Goal: Ask a question

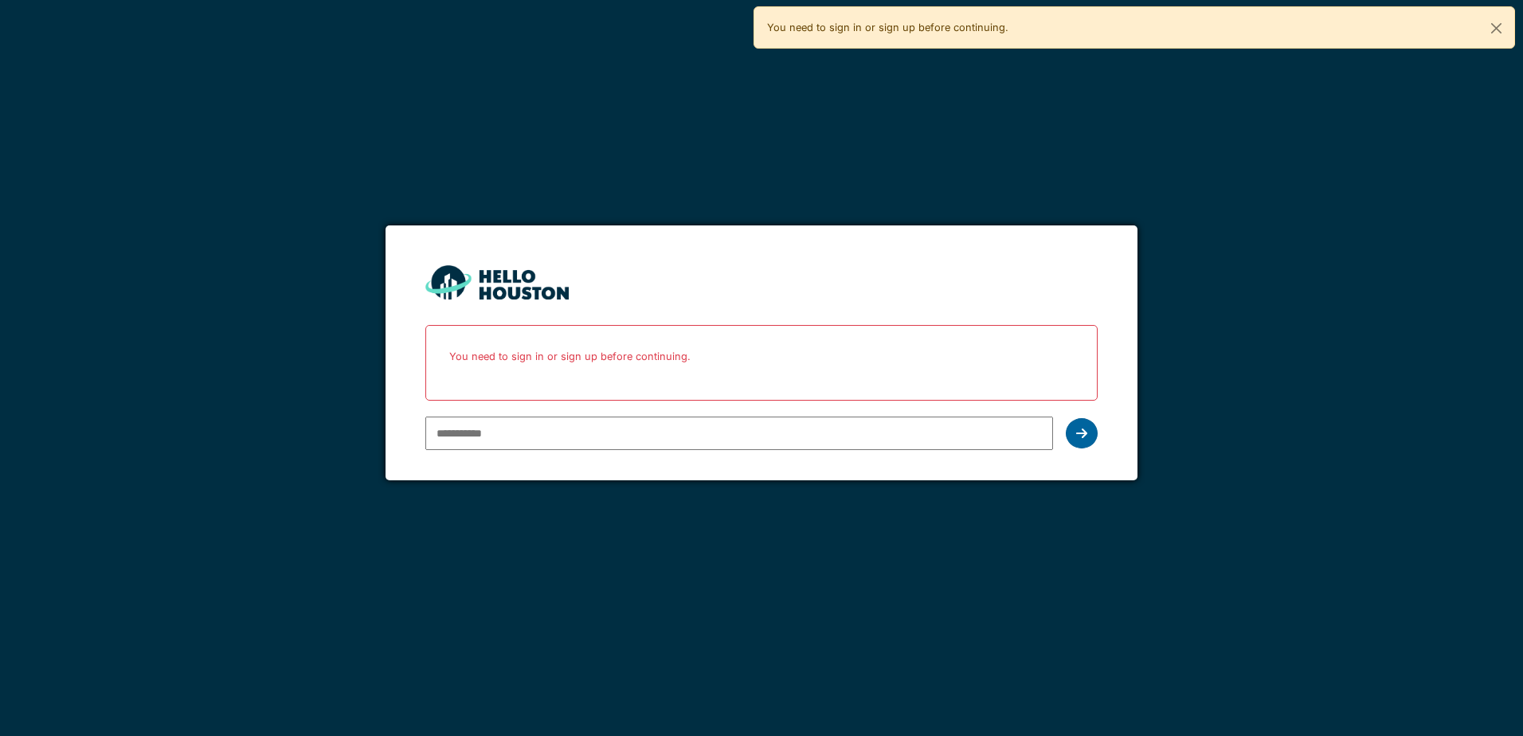
type input "**********"
click at [1081, 438] on icon at bounding box center [1081, 433] width 11 height 13
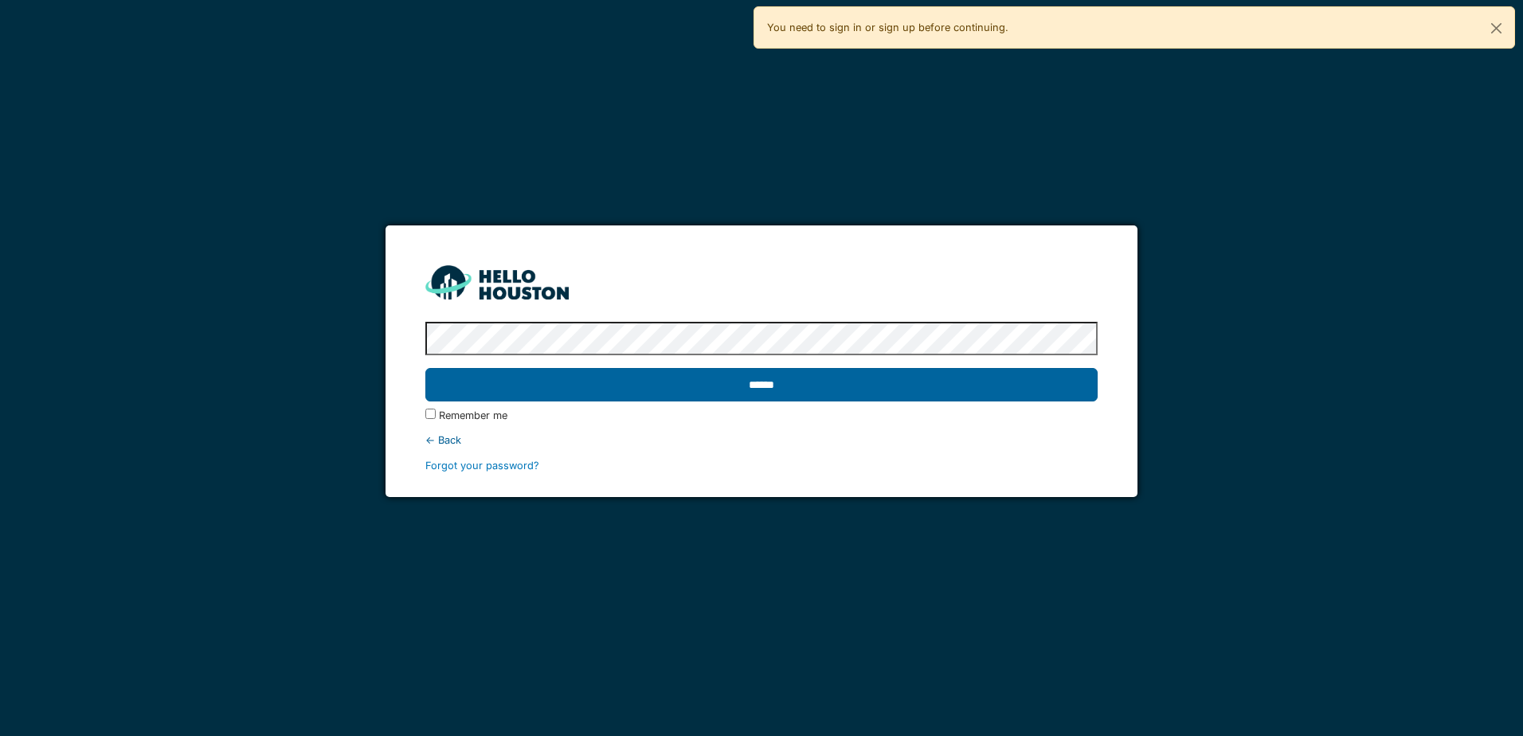
click at [657, 384] on input "******" at bounding box center [761, 384] width 672 height 33
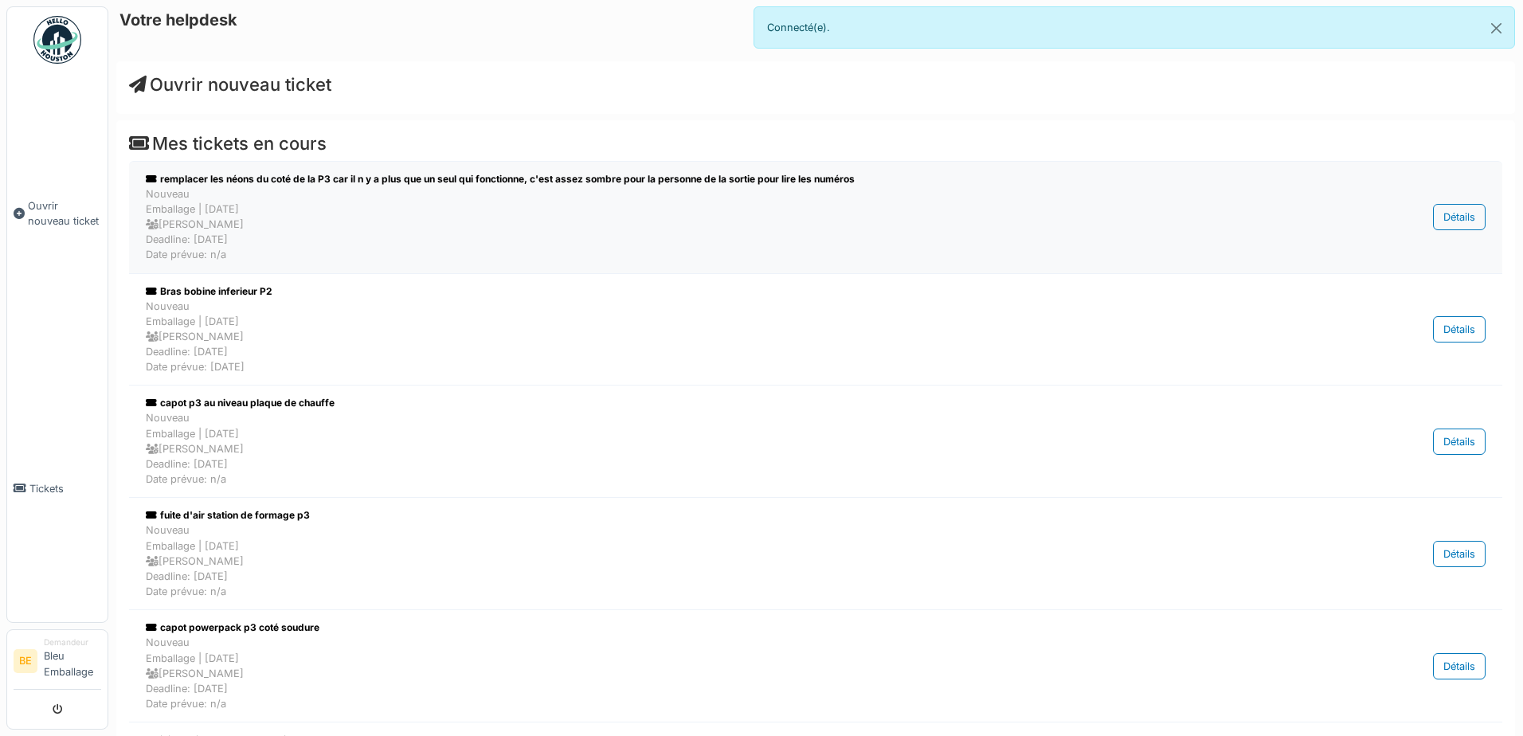
click at [178, 226] on div "Nouveau Emballage | Il y a 7 jour(s) Olivier Loicq Deadline: 11/08/2025 Date pr…" at bounding box center [718, 224] width 1145 height 76
click at [185, 252] on div "Nouveau Emballage | Il y a 7 jour(s) Olivier Loicq Deadline: 11/08/2025 Date pr…" at bounding box center [718, 224] width 1145 height 76
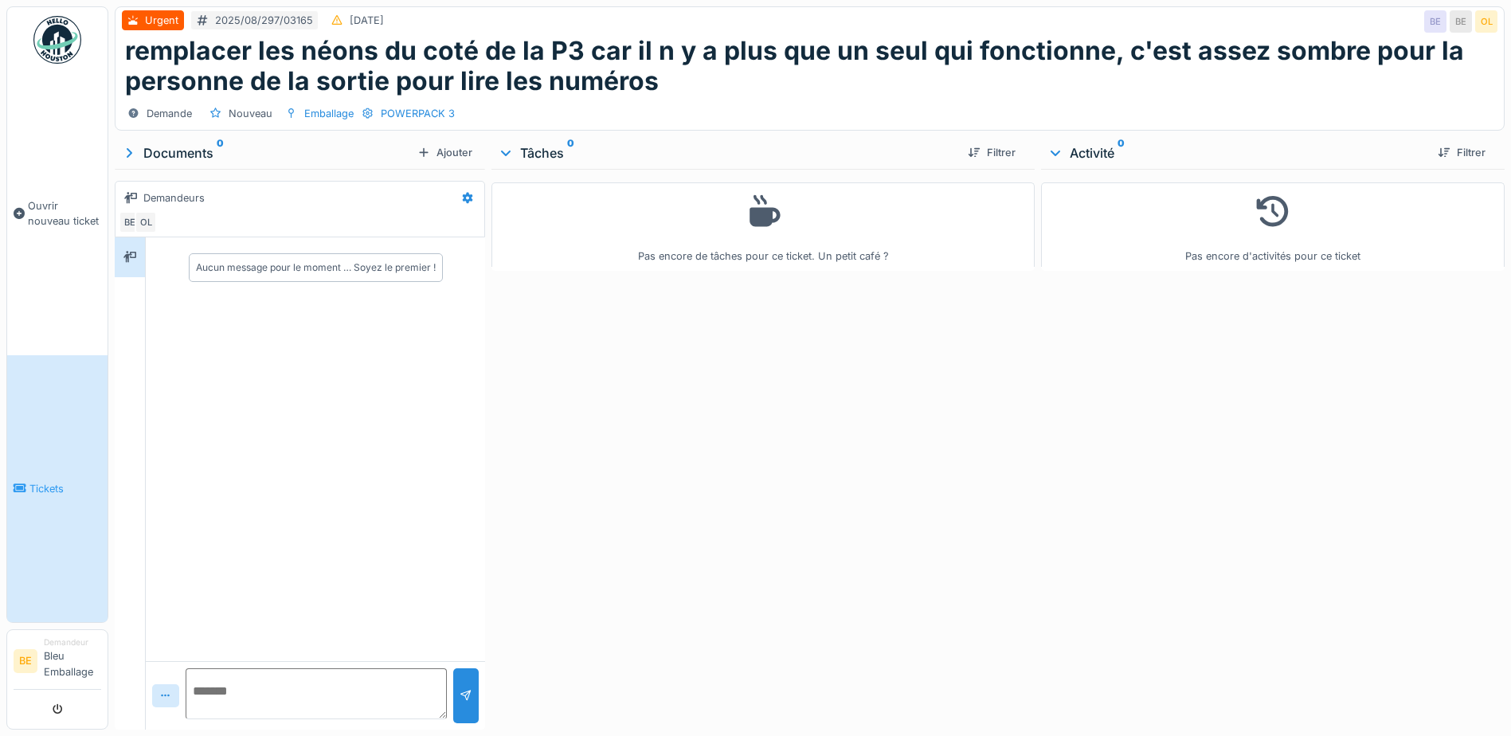
click at [755, 225] on icon at bounding box center [766, 211] width 30 height 32
click at [162, 109] on div "Demande" at bounding box center [169, 113] width 45 height 15
click at [269, 264] on div "Aucun message pour le moment … Soyez le premier !" at bounding box center [316, 268] width 240 height 14
click at [336, 265] on div "Aucun message pour le moment … Soyez le premier !" at bounding box center [316, 268] width 240 height 14
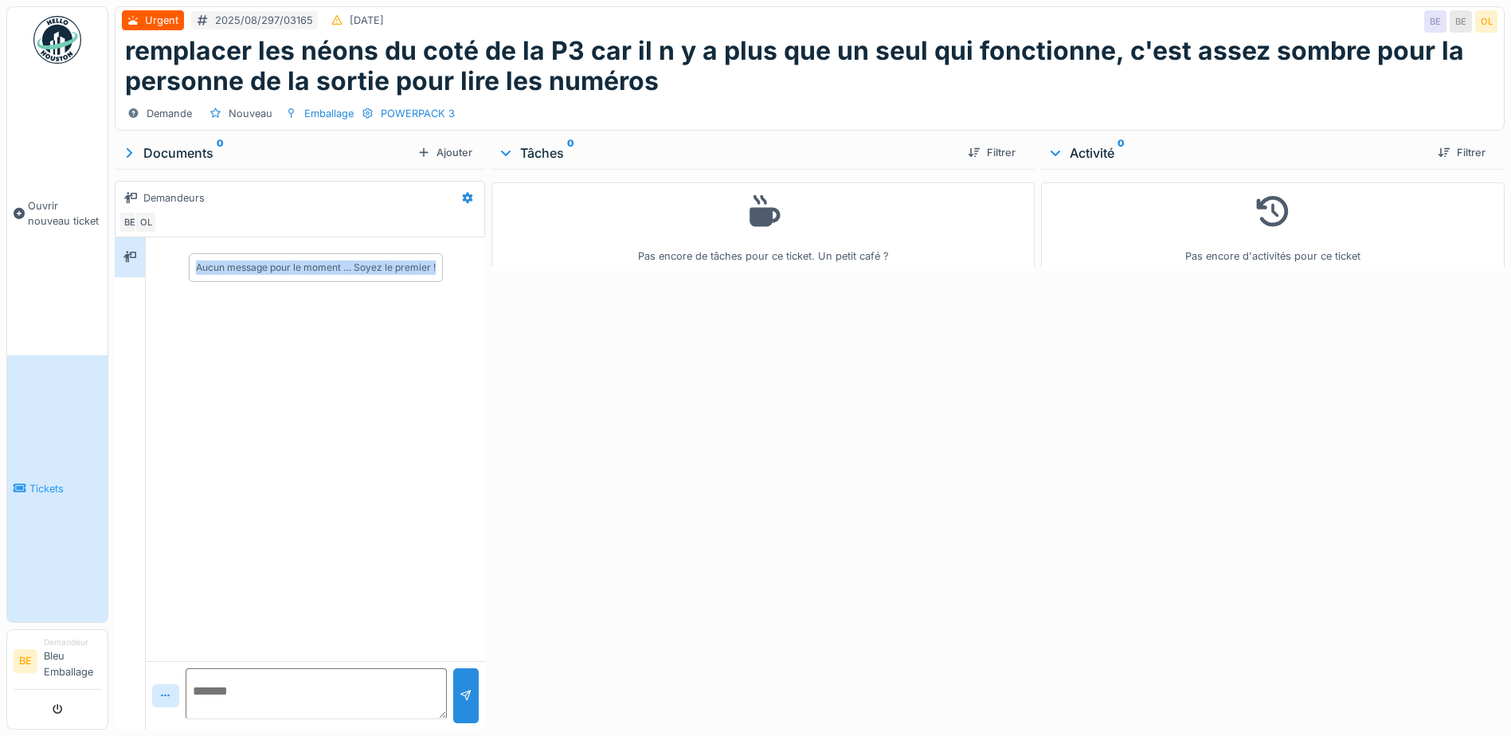
click at [336, 265] on div "Aucun message pour le moment … Soyez le premier !" at bounding box center [316, 268] width 240 height 14
click at [232, 269] on div "Aucun message pour le moment … Soyez le premier !" at bounding box center [316, 268] width 240 height 14
drag, startPoint x: 232, startPoint y: 269, endPoint x: 132, endPoint y: 257, distance: 100.3
click at [132, 257] on icon at bounding box center [129, 257] width 13 height 10
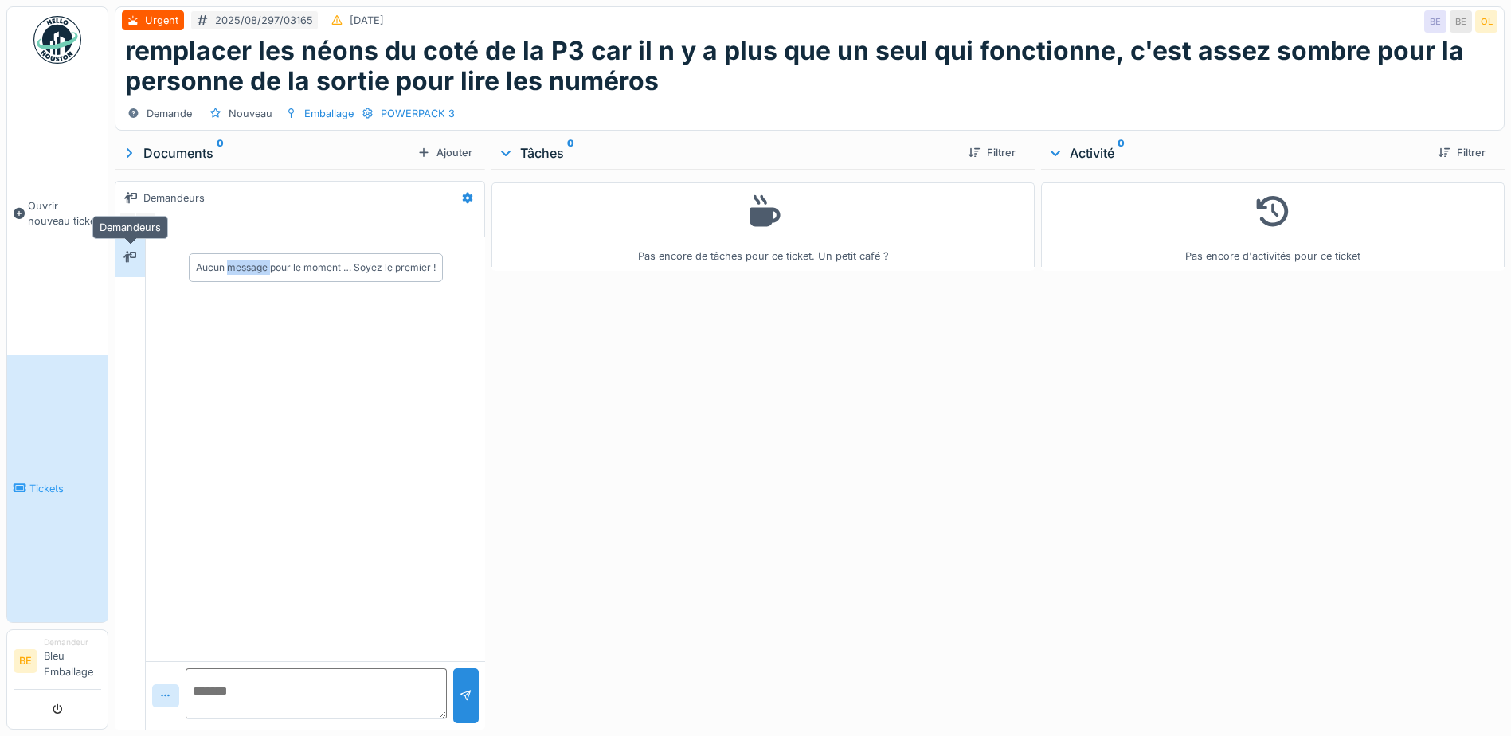
click at [132, 257] on icon at bounding box center [129, 257] width 13 height 10
click at [134, 195] on icon at bounding box center [130, 198] width 13 height 10
click at [463, 200] on icon at bounding box center [468, 198] width 10 height 11
click at [349, 386] on div "Aucun message pour le moment … Soyez le premier !" at bounding box center [315, 448] width 339 height 423
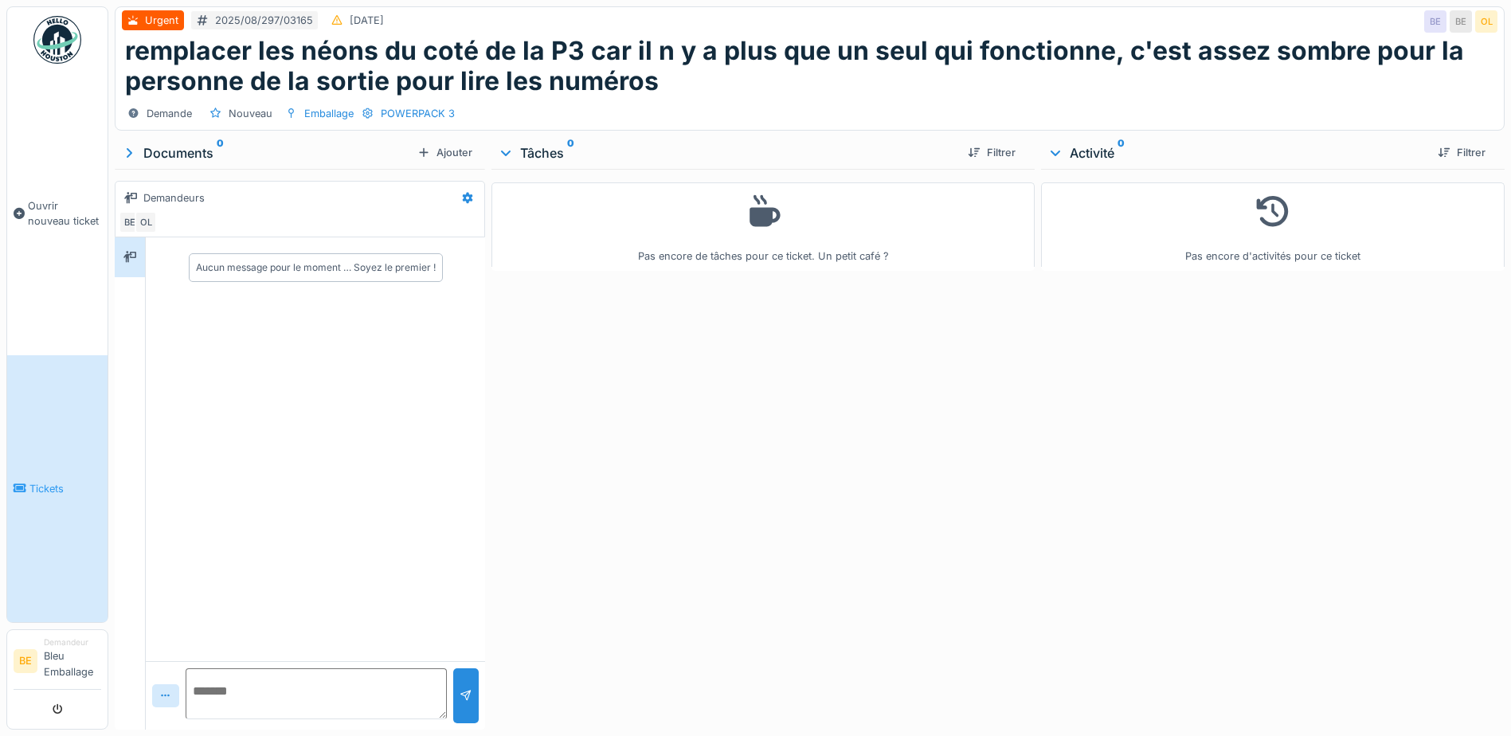
click at [1254, 221] on icon at bounding box center [1273, 211] width 38 height 30
click at [1049, 156] on icon at bounding box center [1055, 153] width 13 height 16
click at [1048, 156] on icon at bounding box center [1056, 153] width 16 height 13
